Goal: Navigation & Orientation: Find specific page/section

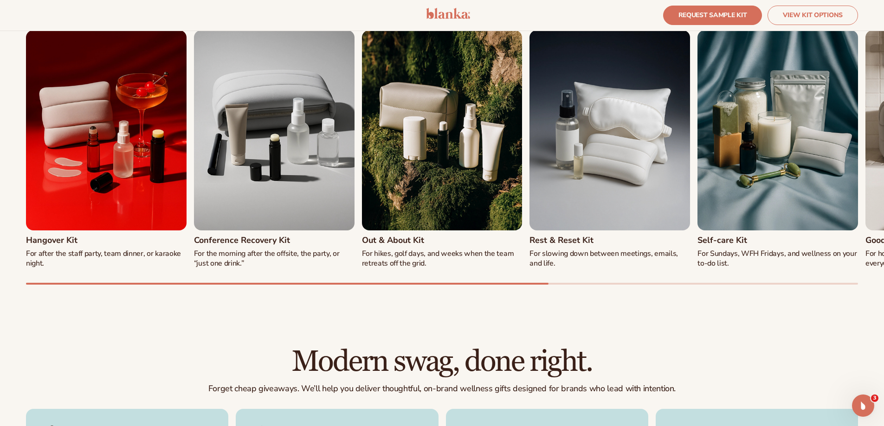
scroll to position [923, 0]
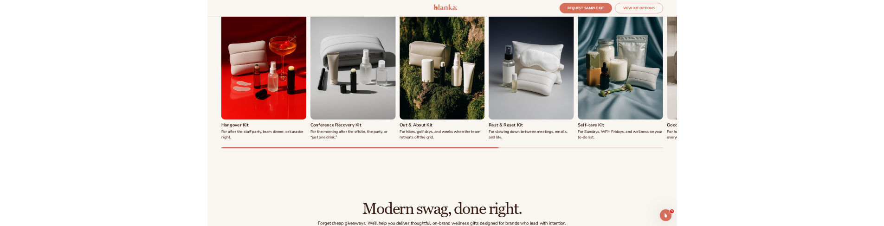
scroll to position [951, 0]
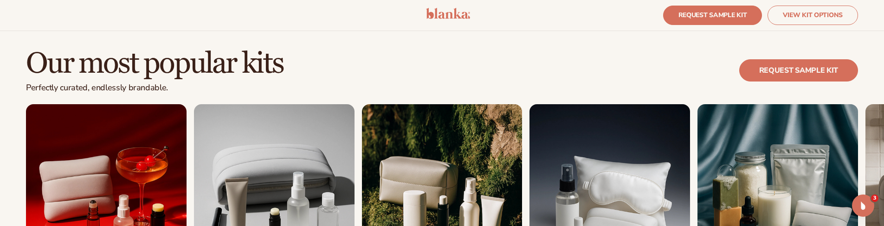
click at [434, 12] on img at bounding box center [448, 13] width 44 height 11
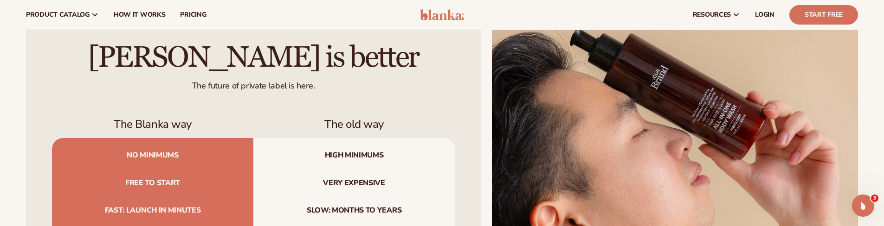
scroll to position [2877, 0]
